Goal: Task Accomplishment & Management: Complete application form

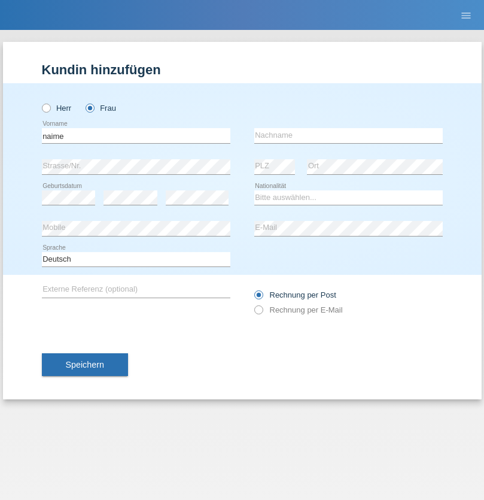
type input "naime"
click at [348, 135] on input "text" at bounding box center [348, 135] width 189 height 15
type input "llugiqi"
select select "CH"
radio input "true"
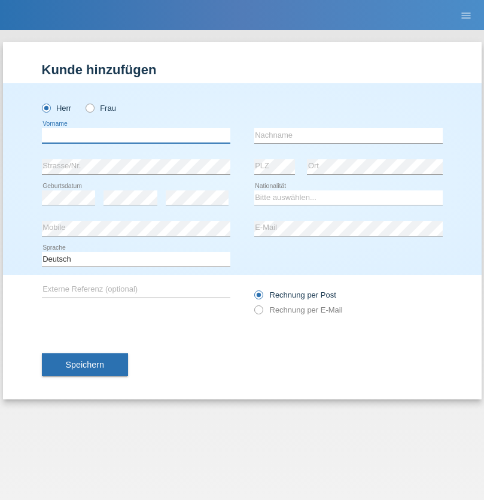
click at [136, 135] on input "text" at bounding box center [136, 135] width 189 height 15
type input "Clark"
click at [348, 135] on input "text" at bounding box center [348, 135] width 189 height 15
type input "Marchon"
select select "CH"
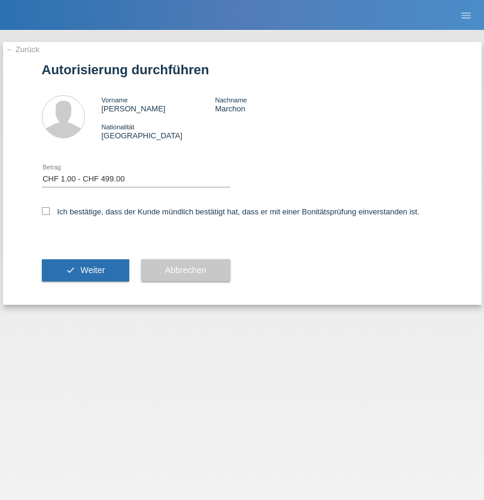
select select "1"
checkbox input "true"
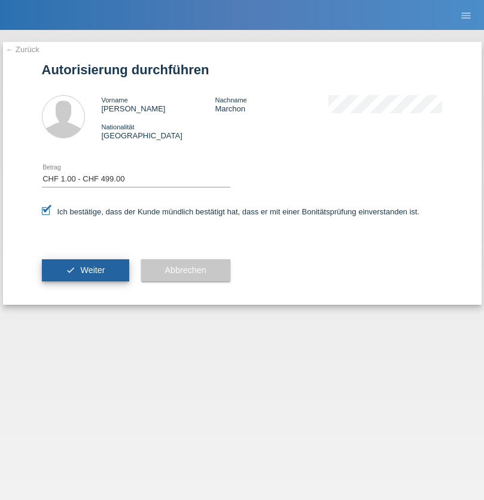
click at [85, 270] on span "Weiter" at bounding box center [92, 270] width 25 height 10
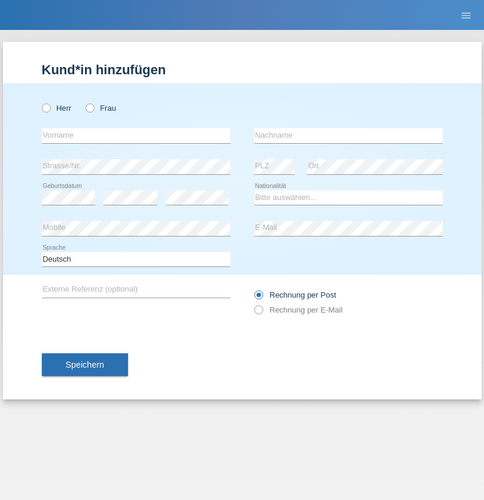
radio input "true"
click at [136, 135] on input "text" at bounding box center [136, 135] width 189 height 15
type input "Familie"
click at [348, 135] on input "text" at bounding box center [348, 135] width 189 height 15
type input "Morina"
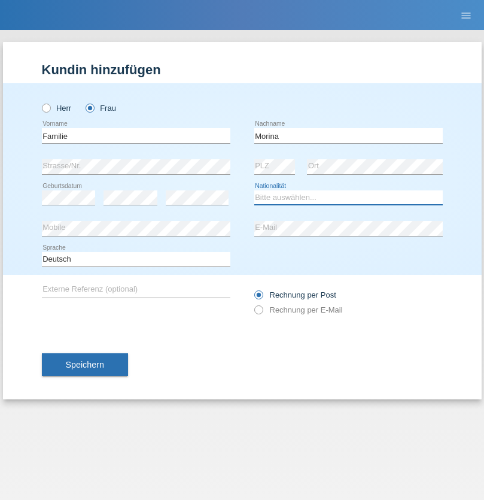
select select "XK"
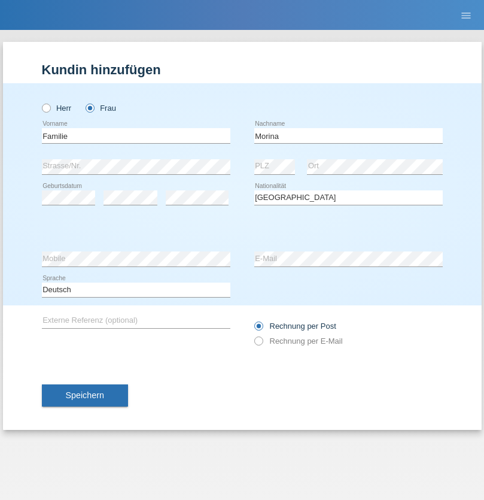
select select "C"
select select "09"
select select "02"
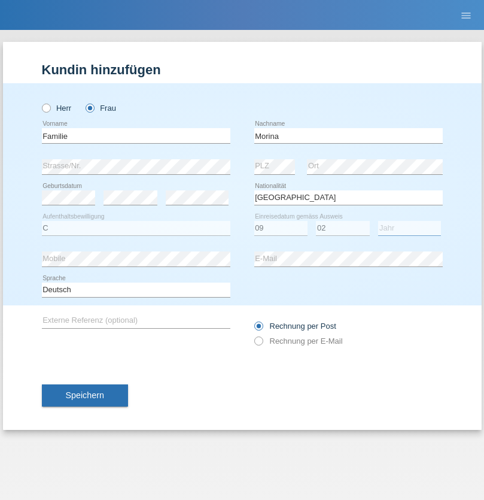
select select "1992"
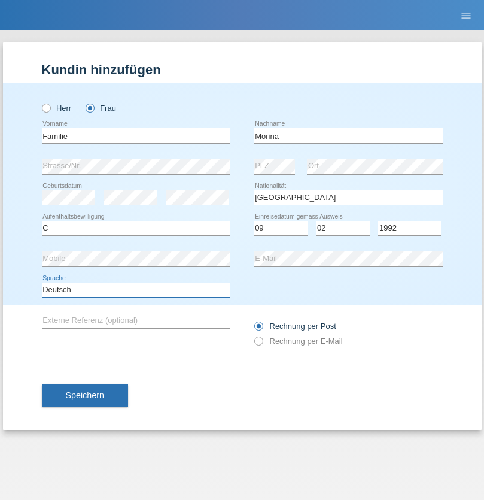
select select "en"
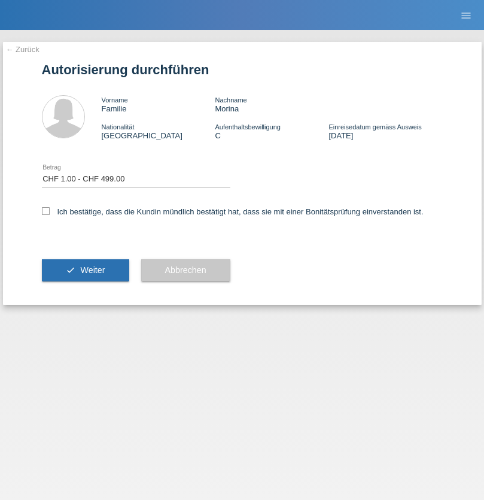
select select "1"
checkbox input "true"
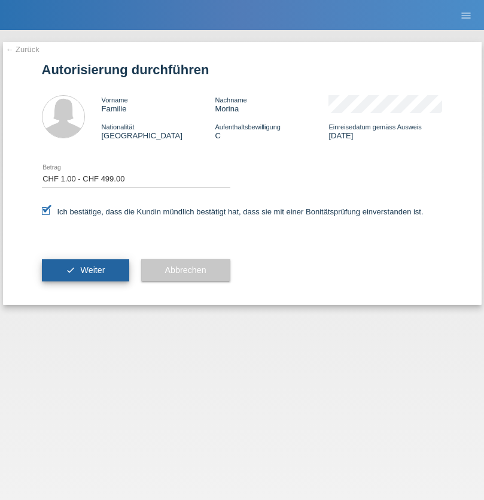
click at [85, 270] on span "Weiter" at bounding box center [92, 270] width 25 height 10
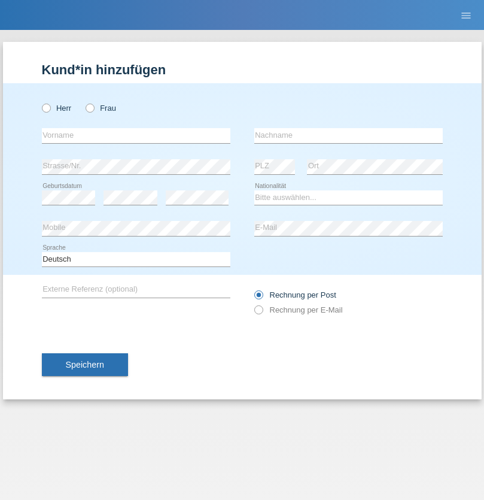
radio input "true"
click at [136, 135] on input "text" at bounding box center [136, 135] width 189 height 15
type input "Shanas"
click at [348, 135] on input "text" at bounding box center [348, 135] width 189 height 15
type input "Baranati"
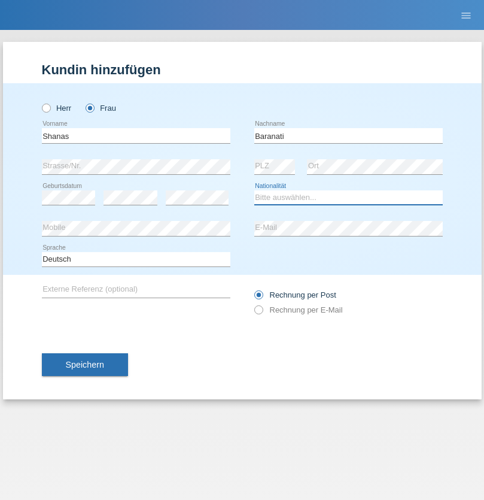
select select "CH"
radio input "true"
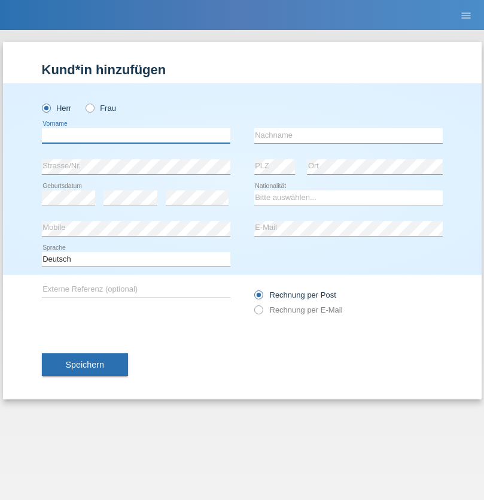
click at [136, 135] on input "text" at bounding box center [136, 135] width 189 height 15
type input "Zachariasz"
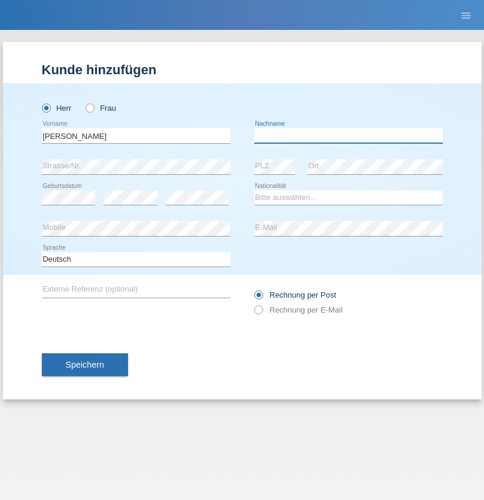
click at [348, 135] on input "text" at bounding box center [348, 135] width 189 height 15
type input "Komorowski"
select select "PL"
select select "C"
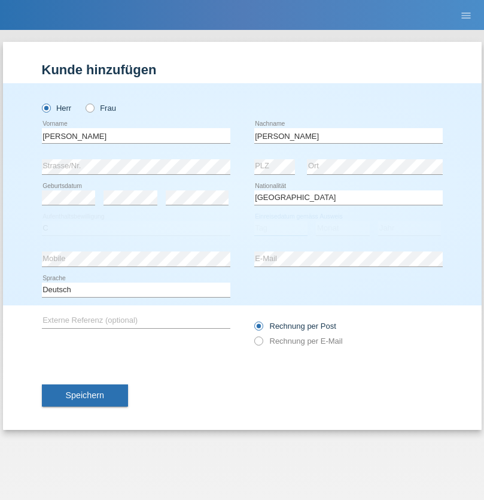
select select "11"
select select "01"
select select "2007"
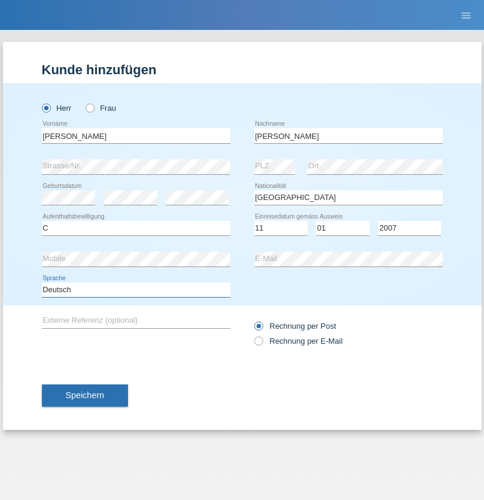
select select "en"
